Goal: Task Accomplishment & Management: Complete application form

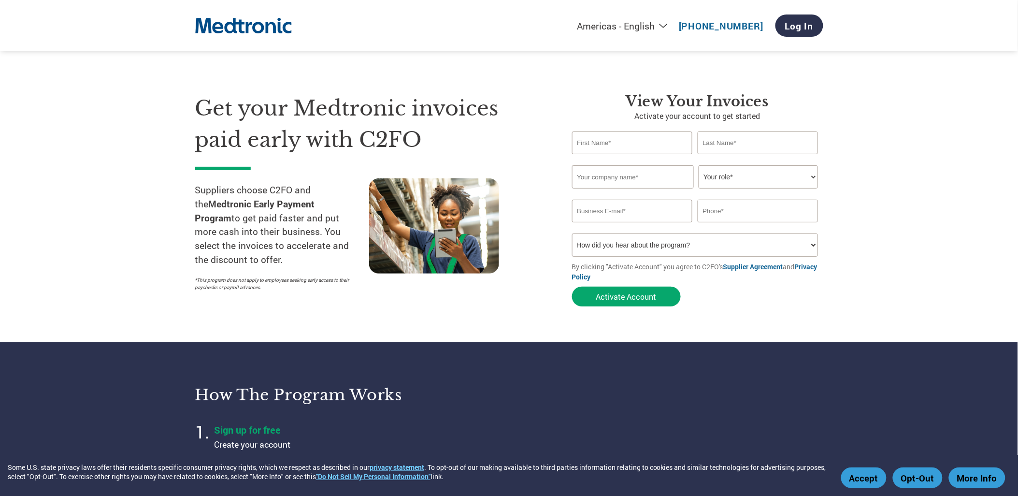
click at [234, 28] on img at bounding box center [243, 26] width 97 height 27
click at [632, 145] on input "text" at bounding box center [632, 142] width 121 height 23
type input "[PERSON_NAME]"
type input "Viseon Inc."
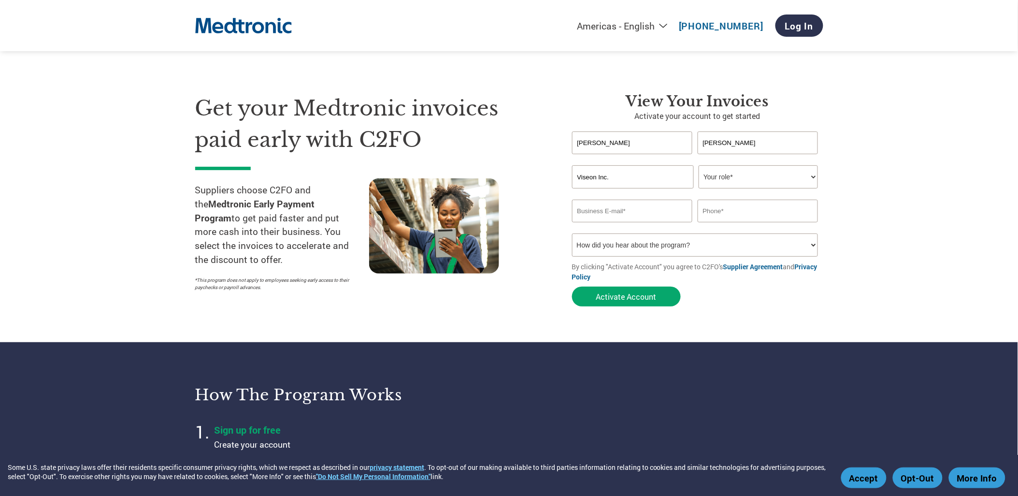
type input "[EMAIL_ADDRESS][DOMAIN_NAME]"
type input "9496623959"
click at [727, 176] on select "Your role* CFO Controller Credit Manager Finance Director Treasurer CEO Preside…" at bounding box center [758, 176] width 119 height 23
select select "OTHER"
click at [699, 165] on select "Your role* CFO Controller Credit Manager Finance Director Treasurer CEO Preside…" at bounding box center [758, 176] width 119 height 23
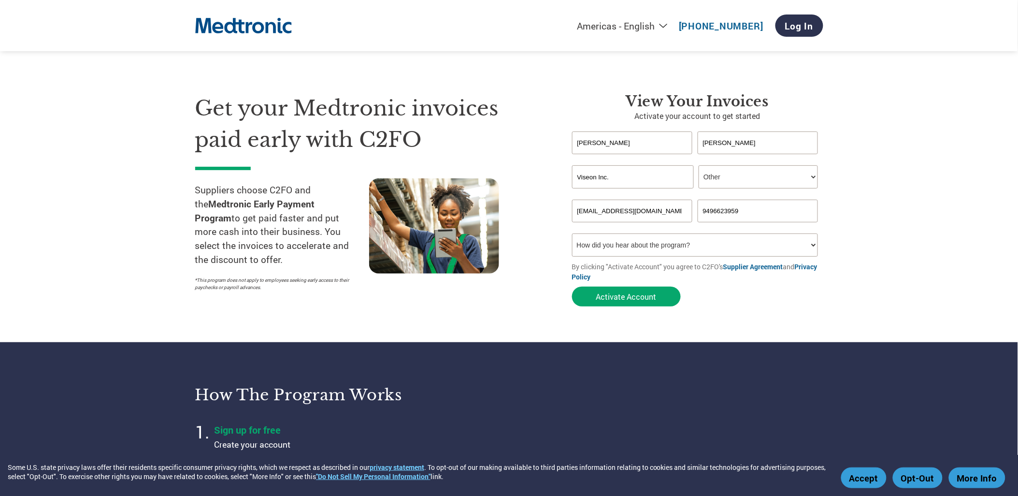
click at [665, 209] on input "[EMAIL_ADDRESS][DOMAIN_NAME]" at bounding box center [632, 211] width 121 height 23
type input "j"
type input "[EMAIL_ADDRESS][DOMAIN_NAME]"
click at [605, 244] on select "How did you hear about the program? Received a letter Email Social Media Online…" at bounding box center [695, 244] width 246 height 23
select select "Email"
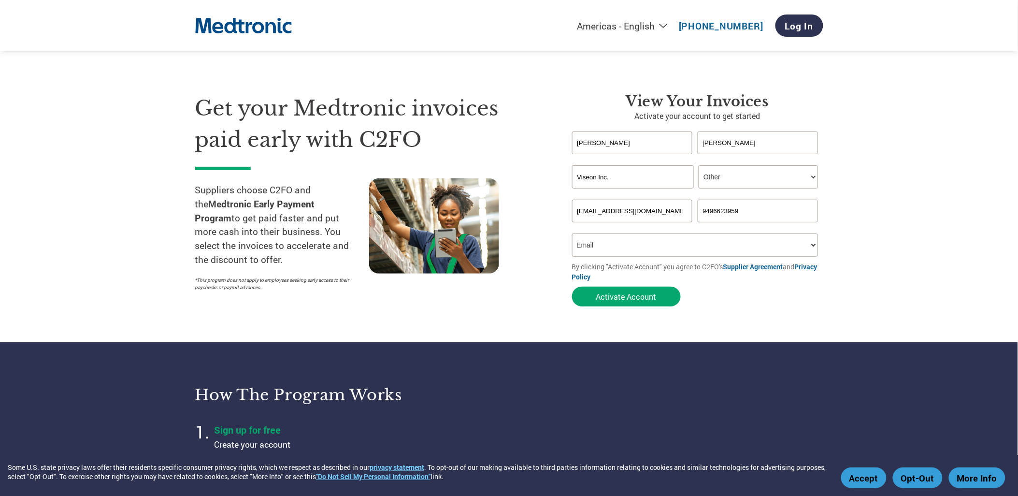
click at [572, 233] on select "How did you hear about the program? Received a letter Email Social Media Online…" at bounding box center [695, 244] width 246 height 23
click at [633, 299] on button "Activate Account" at bounding box center [626, 297] width 109 height 20
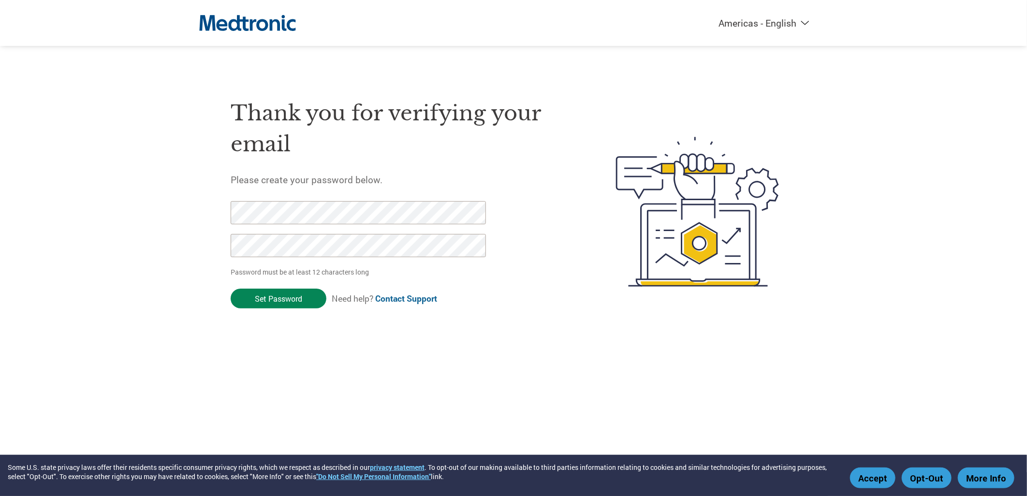
click at [269, 298] on input "Set Password" at bounding box center [279, 299] width 96 height 20
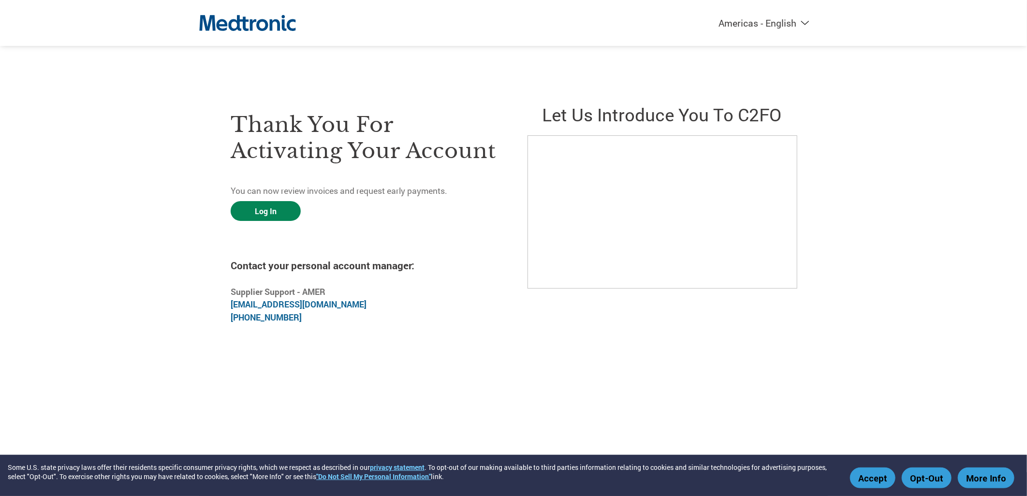
click at [264, 212] on link "Log In" at bounding box center [266, 211] width 70 height 20
